Goal: Navigation & Orientation: Locate item on page

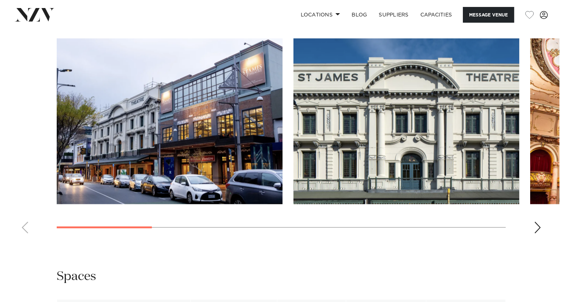
scroll to position [731, 0]
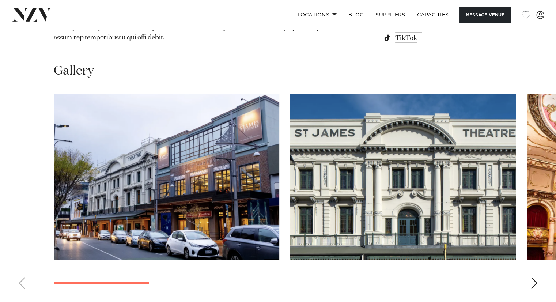
click at [534, 277] on div "Next slide" at bounding box center [534, 283] width 7 height 12
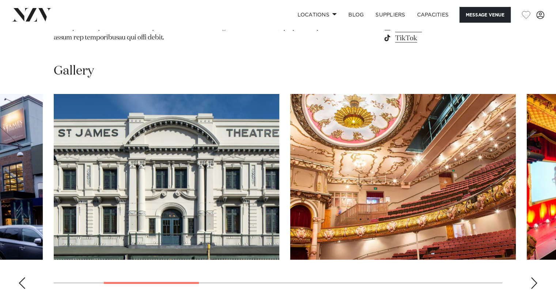
click at [534, 277] on div "Next slide" at bounding box center [534, 283] width 7 height 12
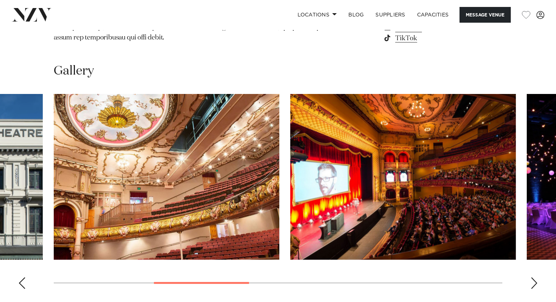
click at [534, 277] on div "Next slide" at bounding box center [534, 283] width 7 height 12
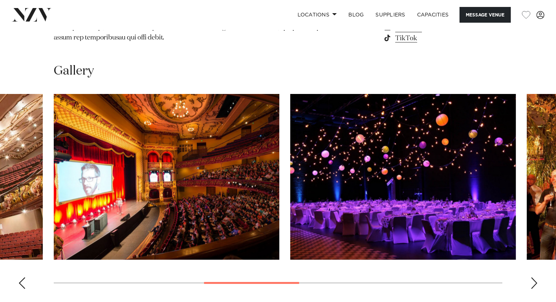
click at [534, 277] on div "Next slide" at bounding box center [534, 283] width 7 height 12
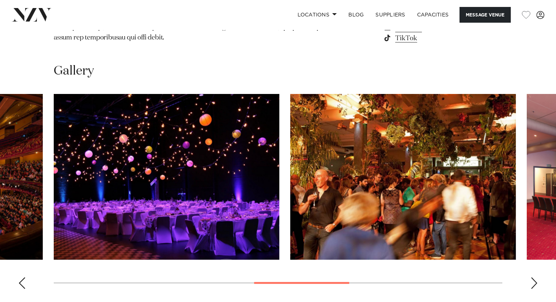
click at [534, 277] on div "Next slide" at bounding box center [534, 283] width 7 height 12
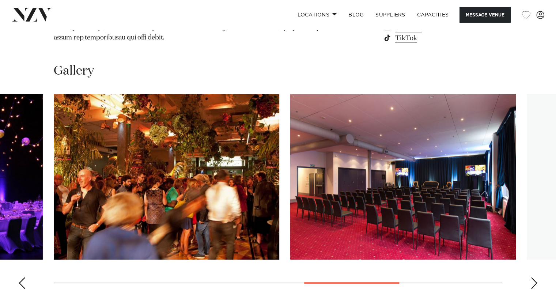
click at [534, 277] on div "Next slide" at bounding box center [534, 283] width 7 height 12
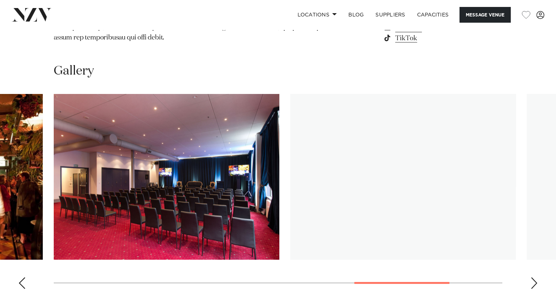
click at [534, 277] on div "Next slide" at bounding box center [534, 283] width 7 height 12
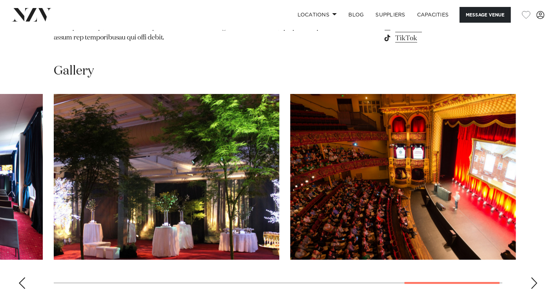
click at [426, 172] on img "9 / 9" at bounding box center [403, 177] width 226 height 166
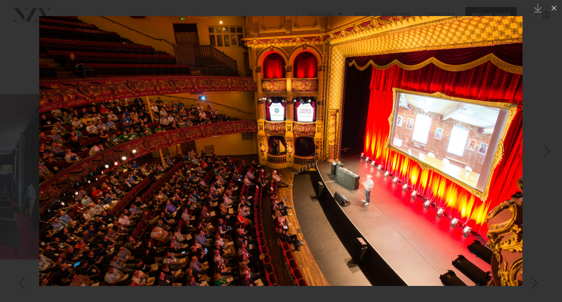
click at [318, 267] on img at bounding box center [280, 151] width 483 height 270
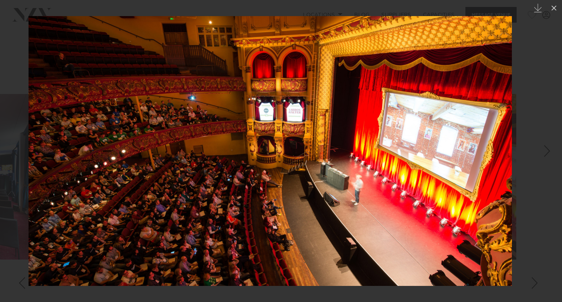
drag, startPoint x: 351, startPoint y: 248, endPoint x: 337, endPoint y: 198, distance: 51.8
click at [337, 198] on img at bounding box center [270, 151] width 483 height 270
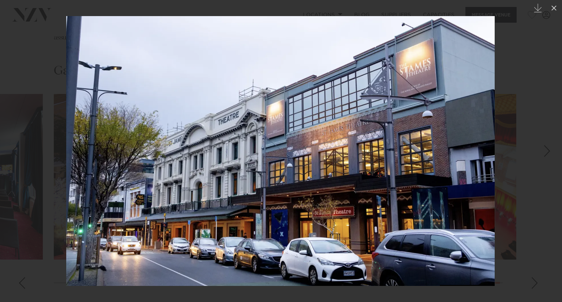
click at [37, 141] on div at bounding box center [281, 151] width 562 height 302
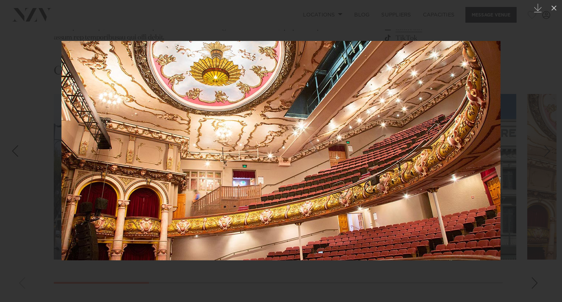
click at [546, 151] on div "Next slide" at bounding box center [547, 151] width 10 height 14
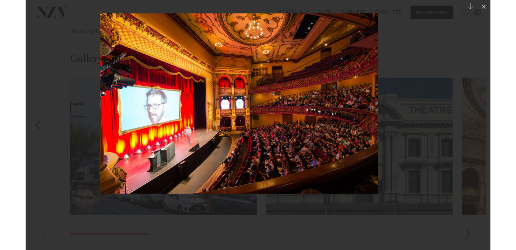
scroll to position [745, 0]
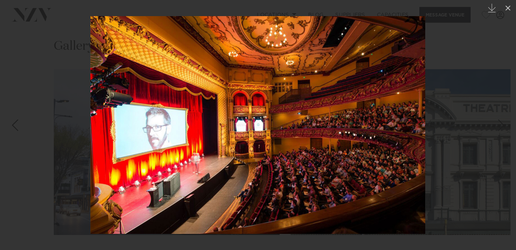
click at [234, 193] on img at bounding box center [257, 125] width 335 height 218
